Goal: Task Accomplishment & Management: Use online tool/utility

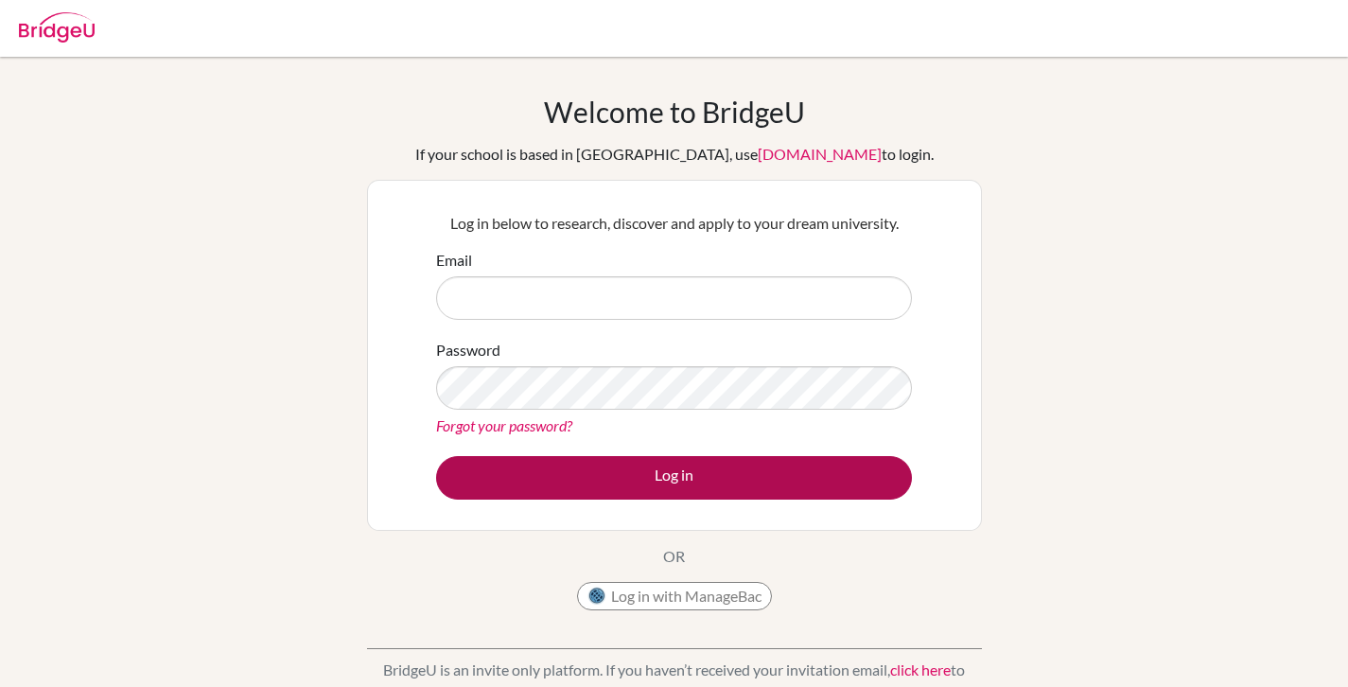
type input "shollins@acs-schools.com"
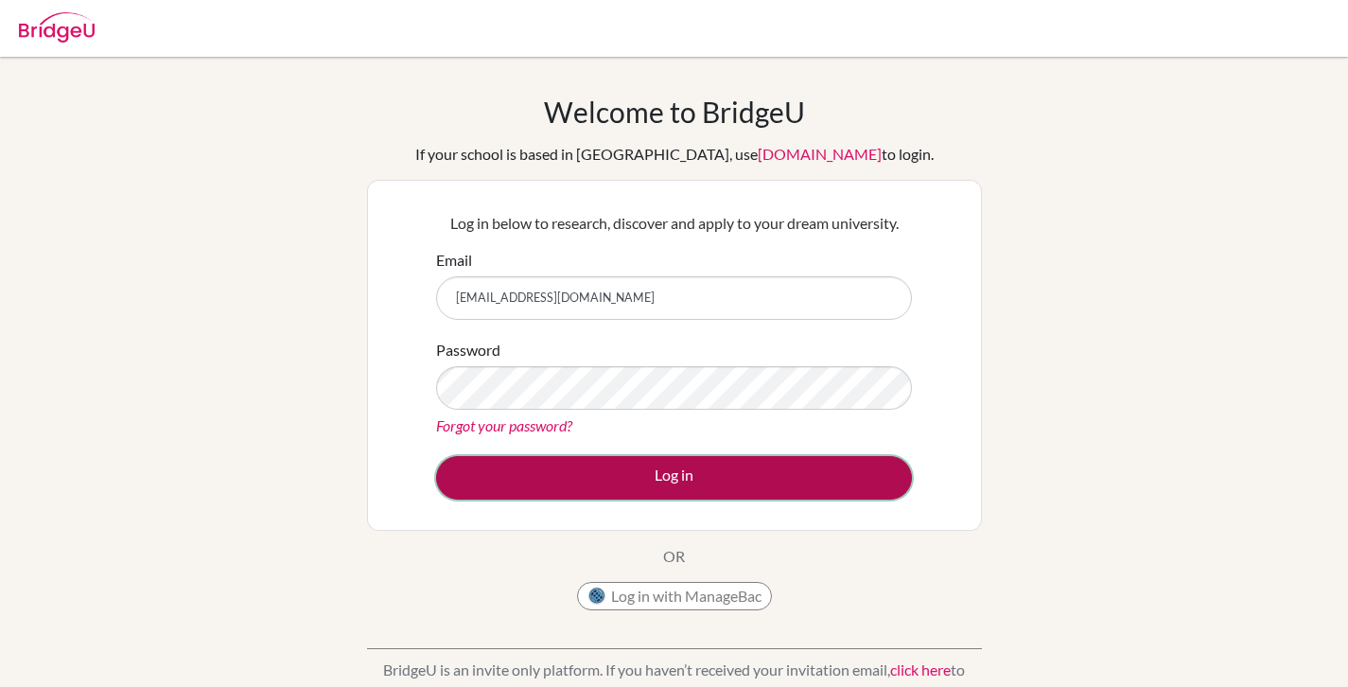
click at [607, 480] on button "Log in" at bounding box center [674, 478] width 476 height 44
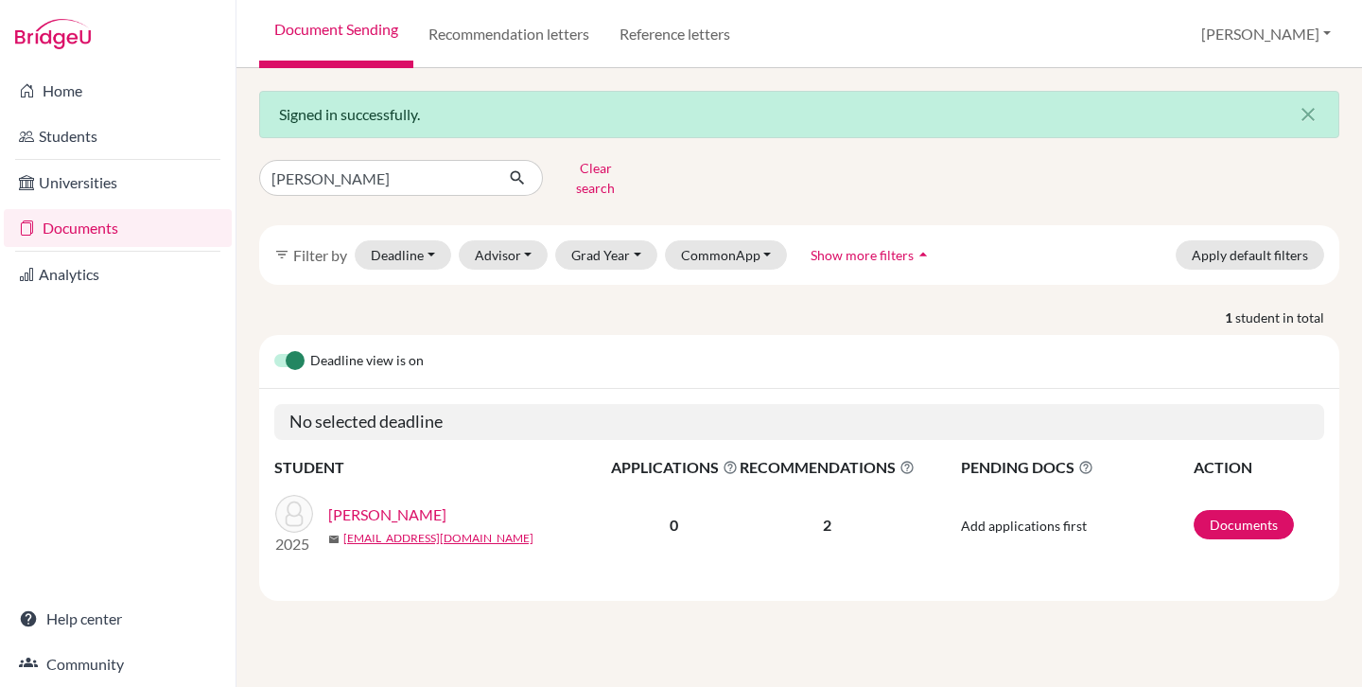
click at [390, 503] on link "[PERSON_NAME]" at bounding box center [387, 514] width 118 height 23
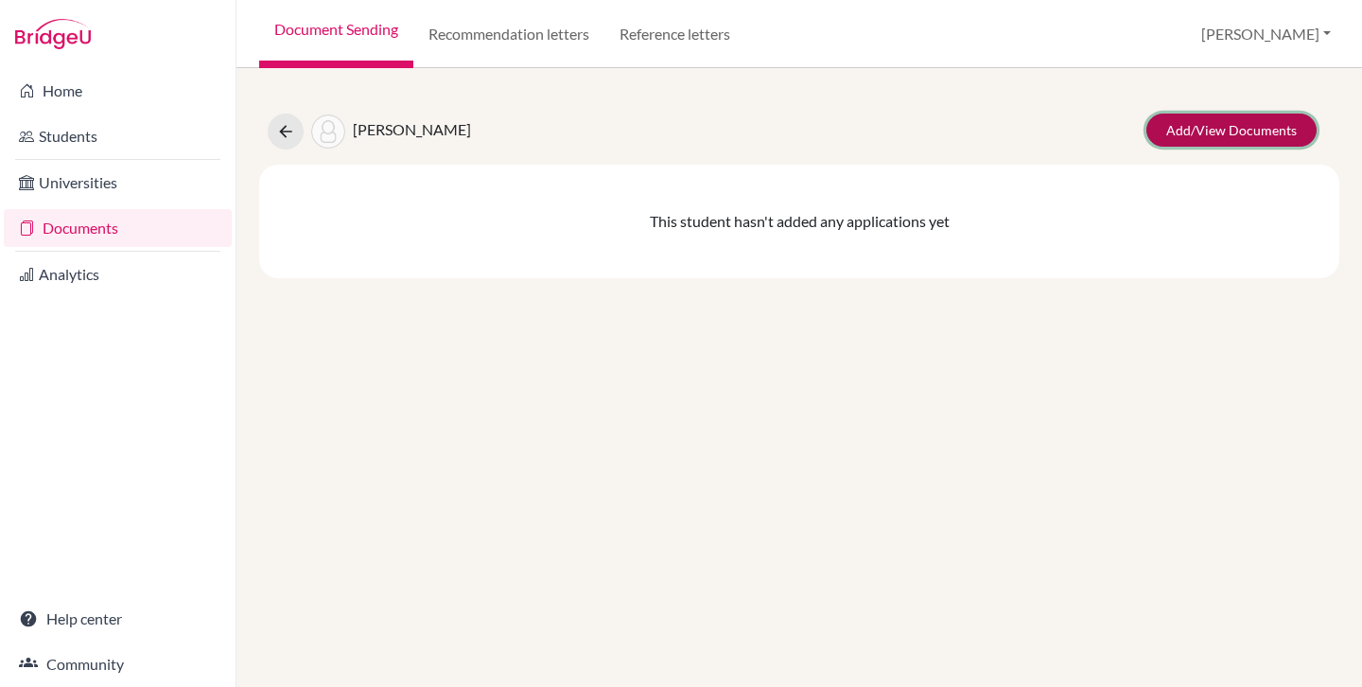
click at [1249, 131] on link "Add/View Documents" at bounding box center [1231, 129] width 170 height 33
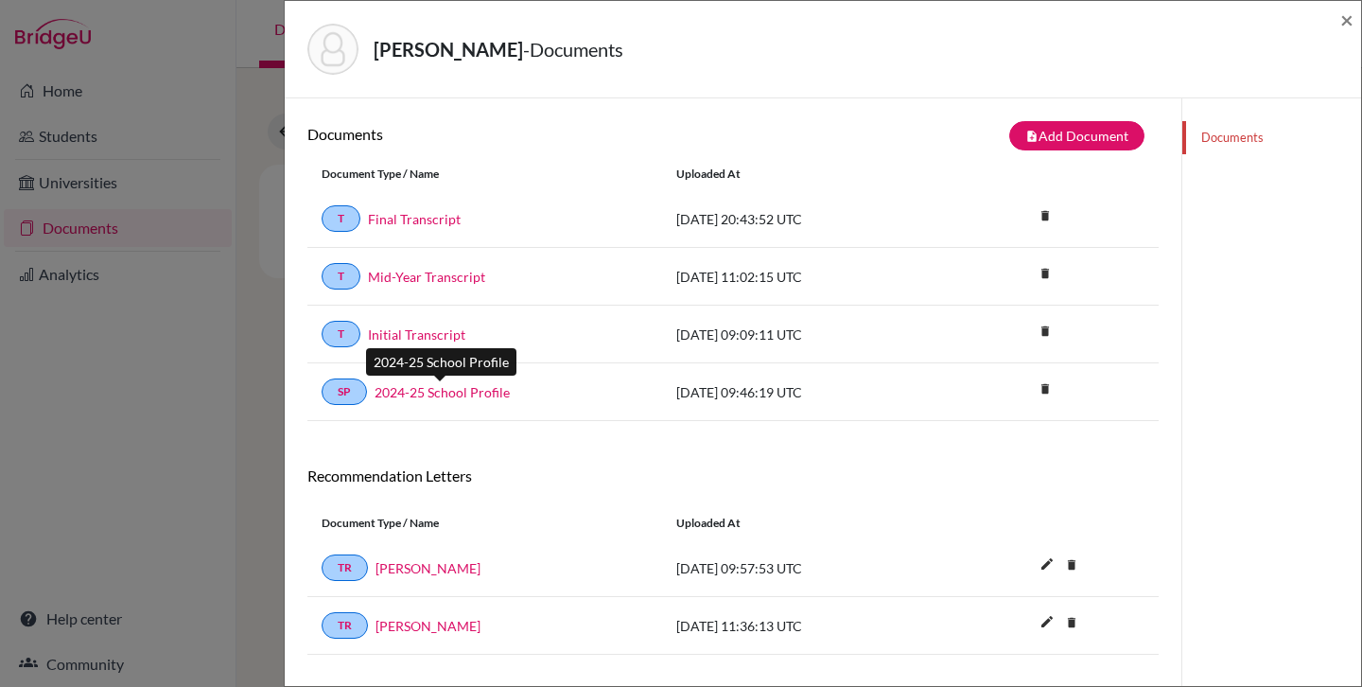
click at [462, 394] on link "2024-25 School Profile" at bounding box center [442, 392] width 135 height 20
